Goal: Task Accomplishment & Management: Use online tool/utility

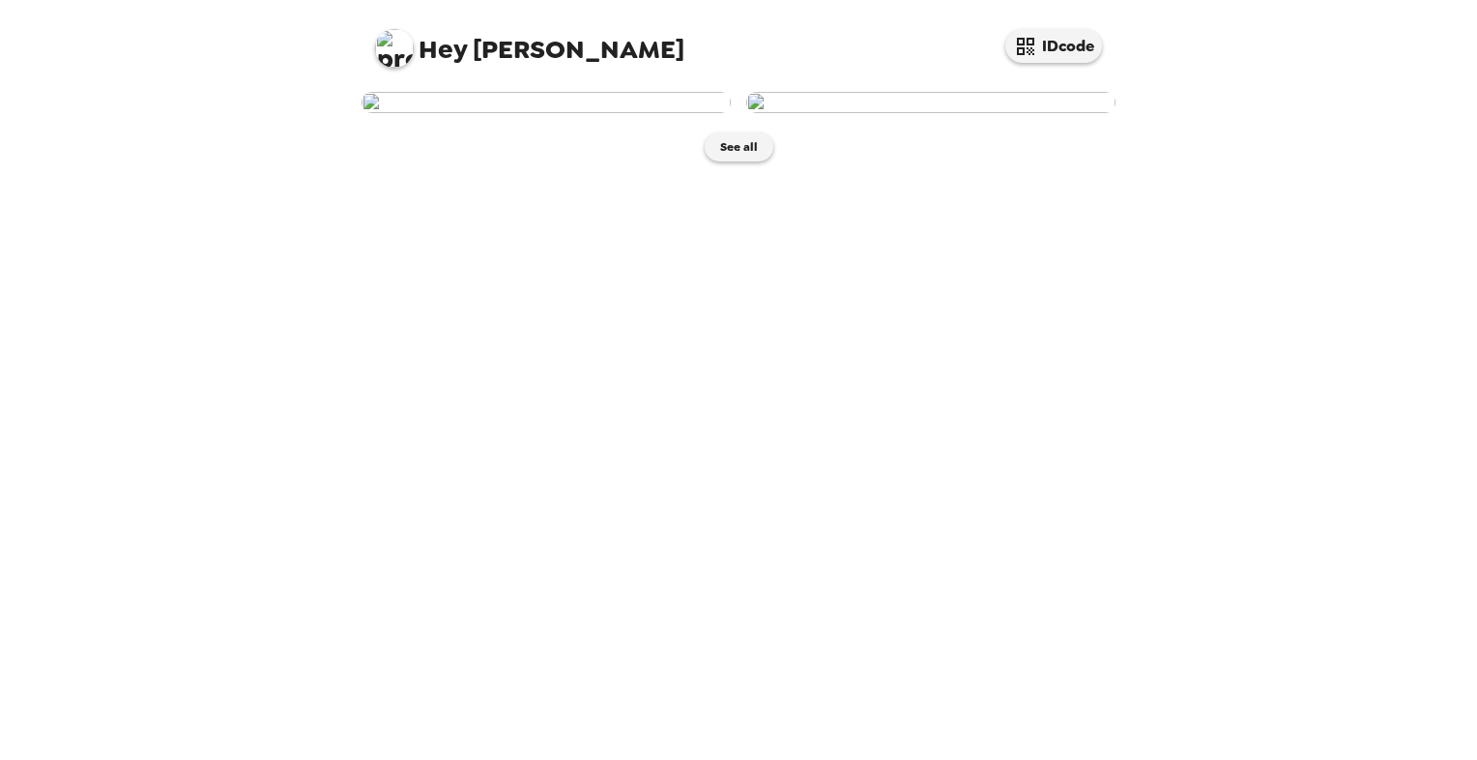
click at [633, 113] on img at bounding box center [546, 102] width 369 height 21
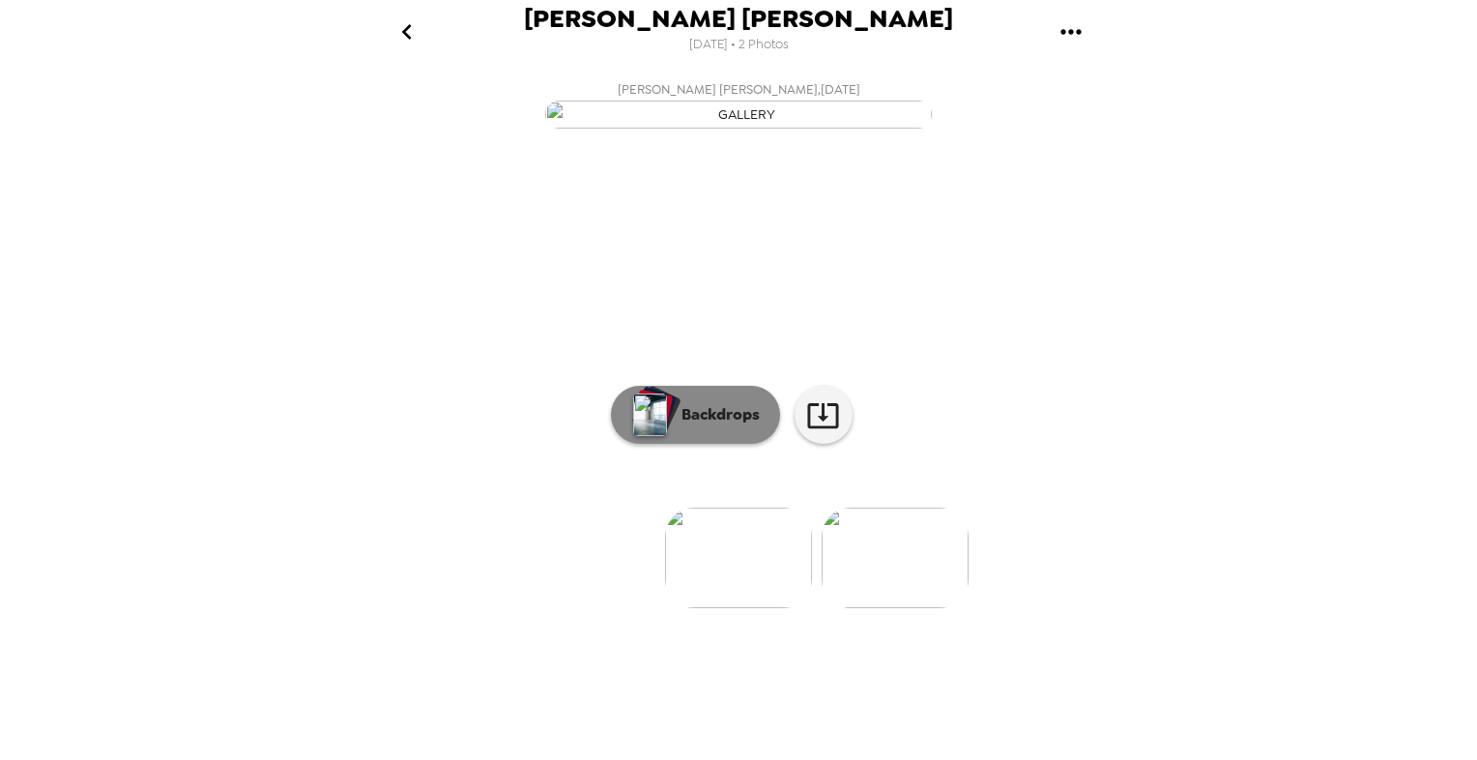
click at [682, 426] on p "Backdrops" at bounding box center [716, 414] width 88 height 23
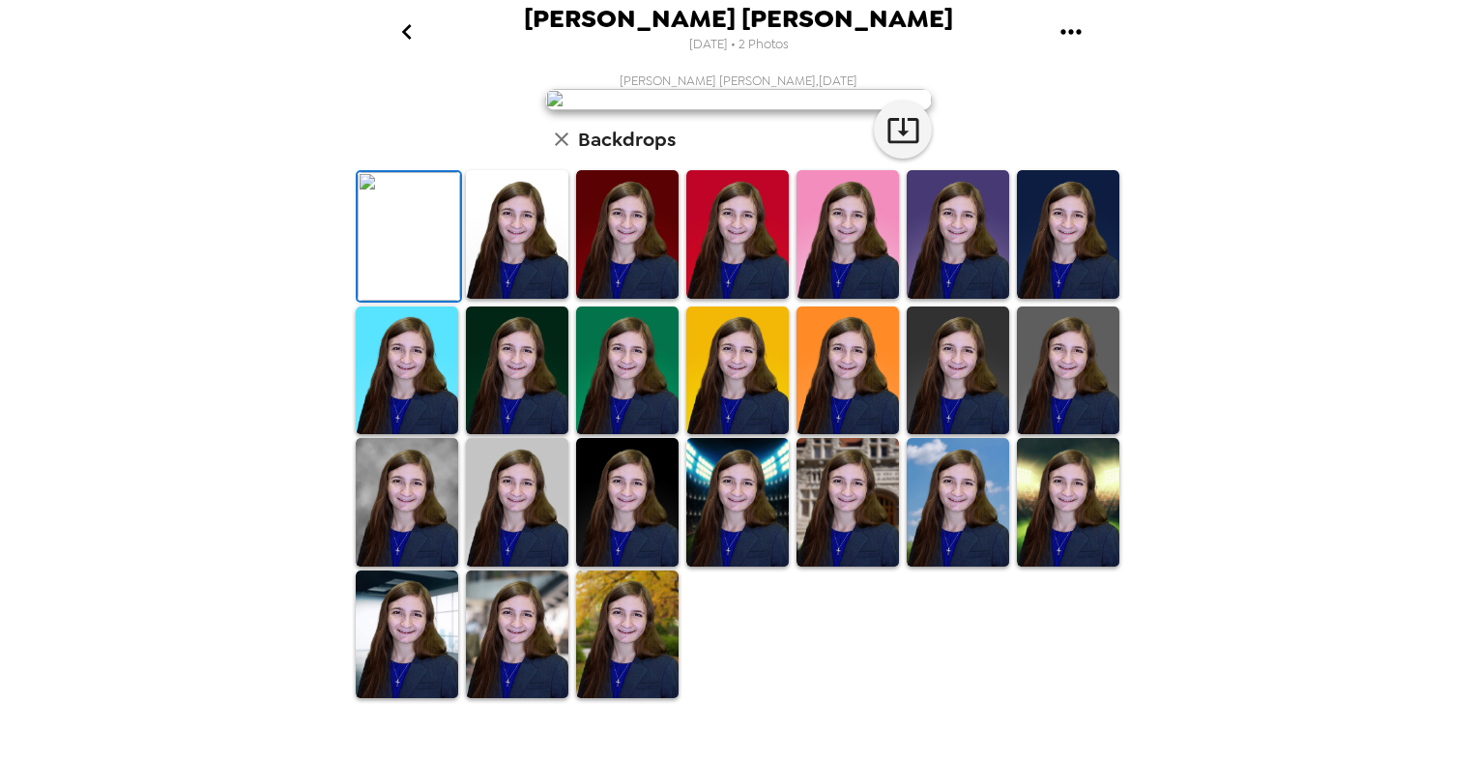
scroll to position [402, 0]
click at [399, 539] on img at bounding box center [407, 502] width 102 height 129
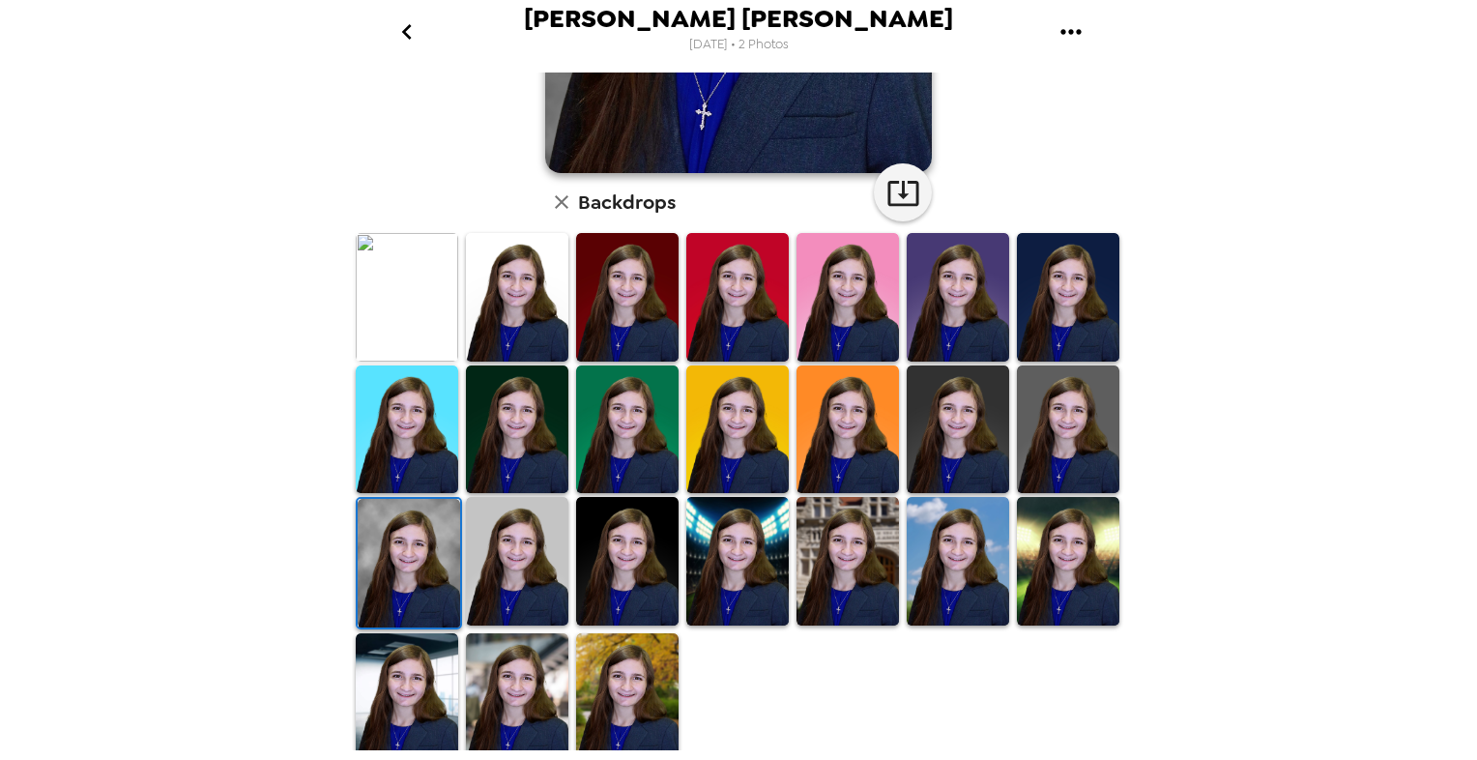
scroll to position [401, 0]
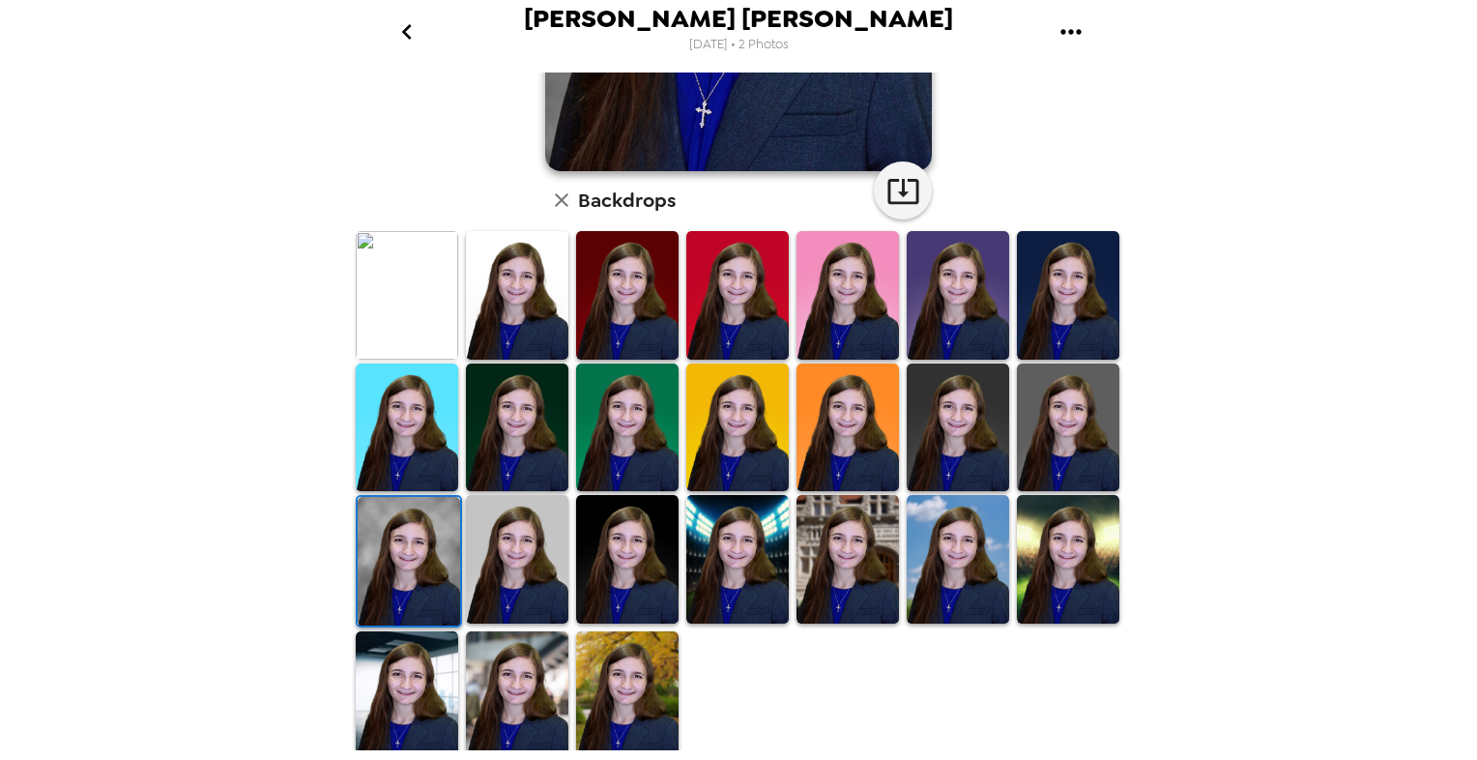
click at [414, 534] on img at bounding box center [409, 561] width 102 height 129
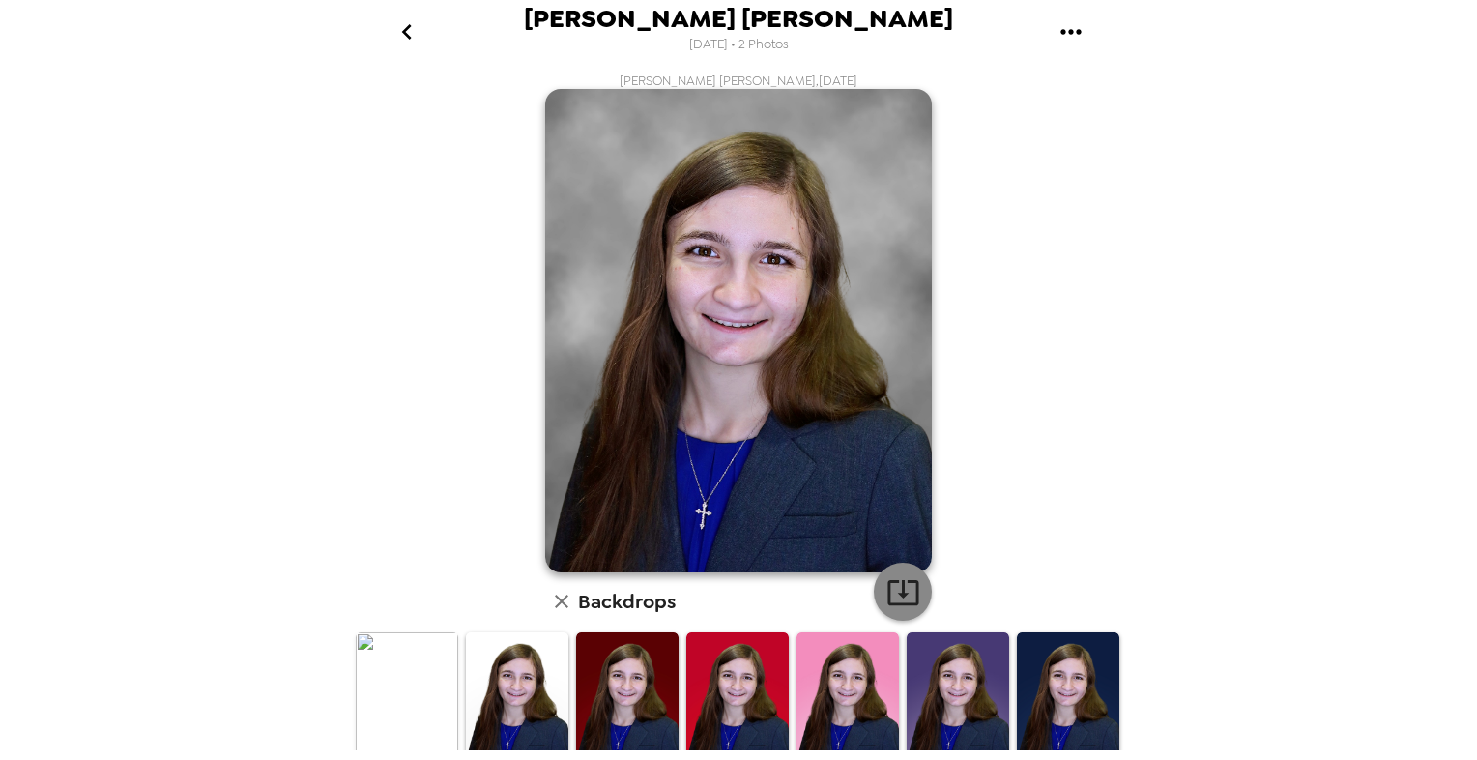
click at [891, 575] on icon "button" at bounding box center [903, 592] width 34 height 34
